Goal: Information Seeking & Learning: Learn about a topic

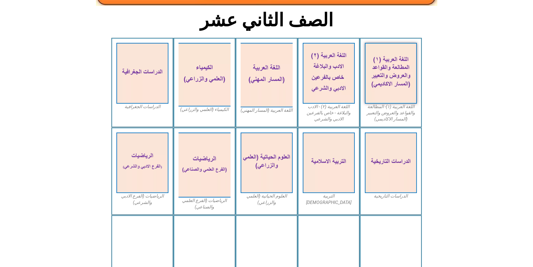
scroll to position [50, 0]
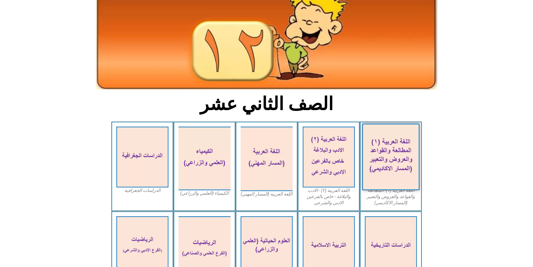
click at [378, 148] on img at bounding box center [390, 156] width 57 height 67
click at [398, 147] on img at bounding box center [390, 156] width 57 height 67
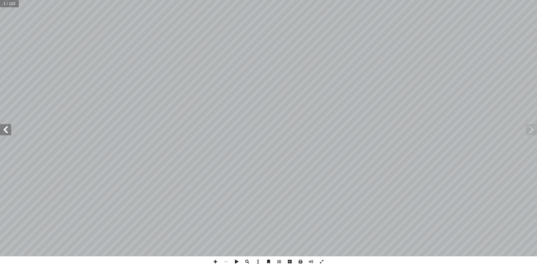
click at [7, 133] on span at bounding box center [5, 129] width 11 height 11
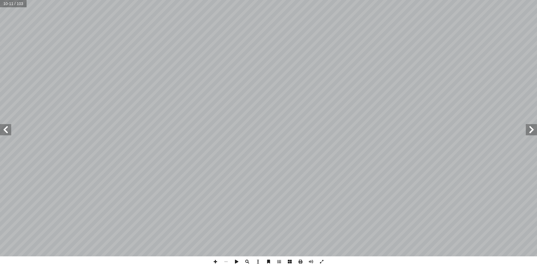
click at [7, 133] on span at bounding box center [5, 129] width 11 height 11
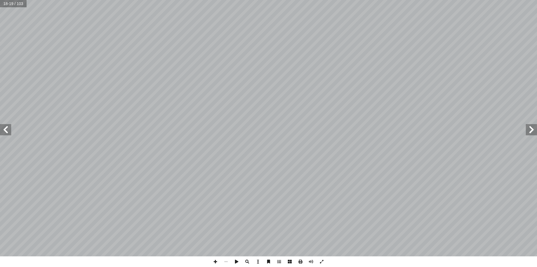
click at [7, 133] on span at bounding box center [5, 129] width 11 height 11
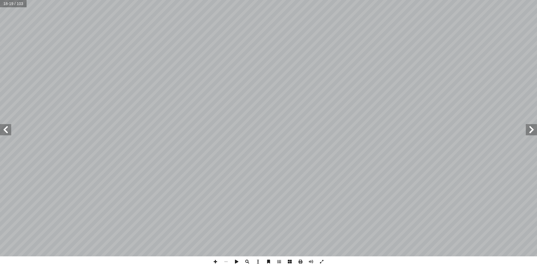
click at [7, 133] on span at bounding box center [5, 129] width 11 height 11
click at [8, 132] on span at bounding box center [5, 129] width 11 height 11
click at [532, 130] on span at bounding box center [531, 129] width 11 height 11
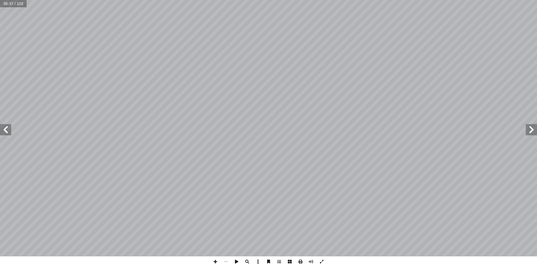
click at [532, 130] on span at bounding box center [531, 129] width 11 height 11
click at [300, 262] on span at bounding box center [300, 261] width 11 height 11
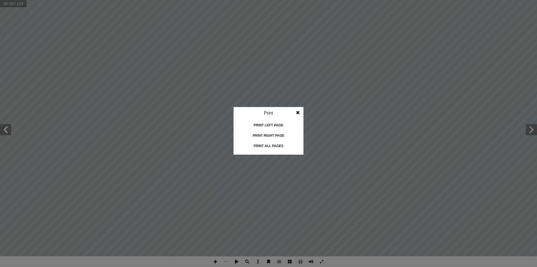
click at [274, 124] on div "Print left page" at bounding box center [269, 125] width 56 height 9
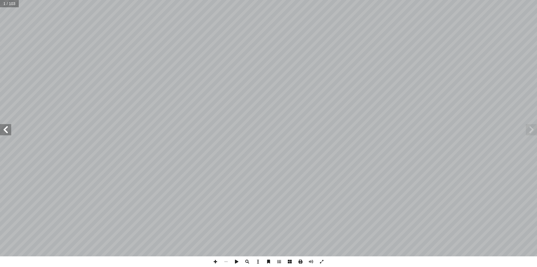
click at [302, 262] on span at bounding box center [300, 261] width 11 height 11
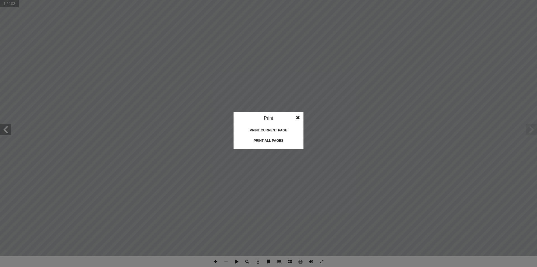
click at [267, 131] on div "Print current page" at bounding box center [269, 130] width 56 height 9
click at [296, 117] on span at bounding box center [298, 117] width 10 height 11
